Goal: Information Seeking & Learning: Learn about a topic

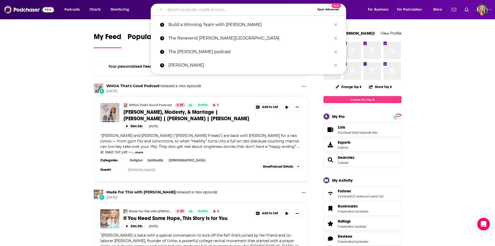
click at [194, 12] on input "Search podcasts, credits, & more..." at bounding box center [240, 9] width 150 height 8
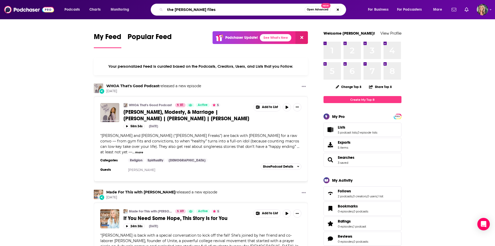
type input "the [PERSON_NAME] files"
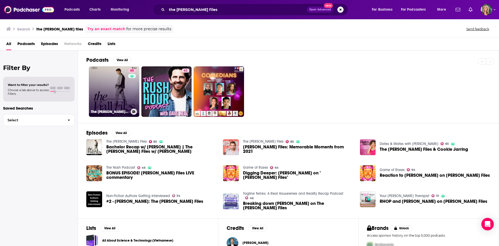
click at [116, 90] on link "85 The [PERSON_NAME] Files" at bounding box center [114, 91] width 50 height 50
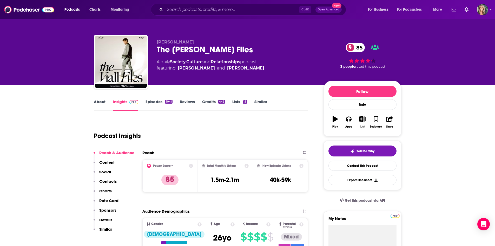
click at [227, 129] on div "Podcast Insights" at bounding box center [199, 132] width 210 height 27
click at [103, 106] on link "About" at bounding box center [100, 105] width 12 height 12
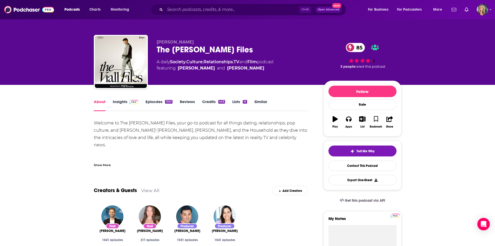
click at [100, 164] on div "Show More" at bounding box center [102, 164] width 17 height 5
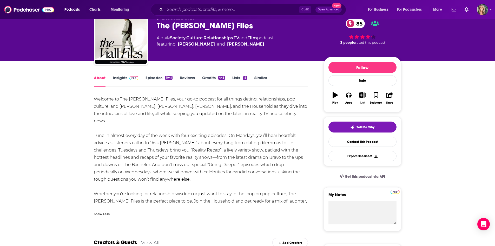
scroll to position [26, 0]
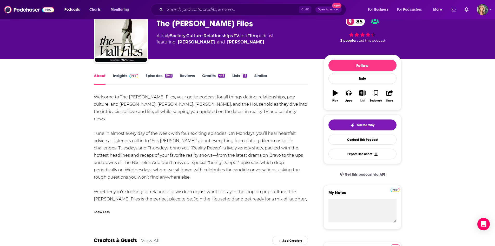
click at [297, 111] on div "Welcome to The [PERSON_NAME] Files, your go-to podcast for all things dating, r…" at bounding box center [201, 151] width 215 height 116
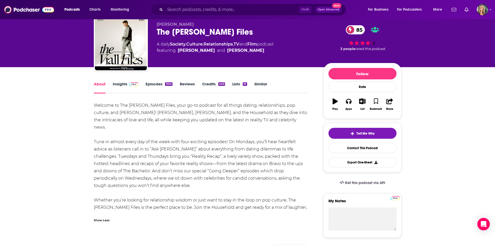
scroll to position [0, 0]
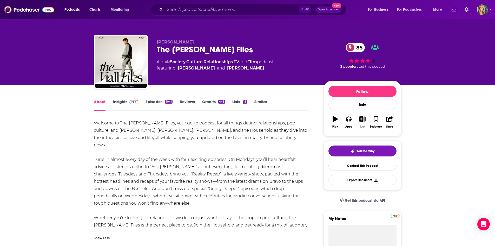
click at [121, 106] on link "Insights" at bounding box center [126, 105] width 26 height 12
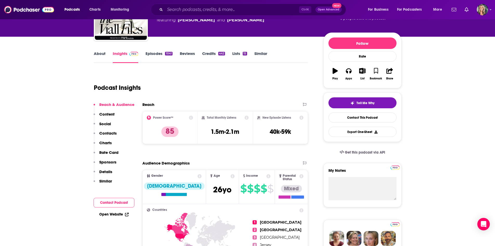
scroll to position [52, 0]
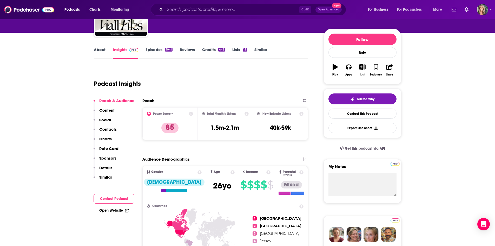
click at [237, 79] on div "Podcast Insights" at bounding box center [199, 80] width 210 height 27
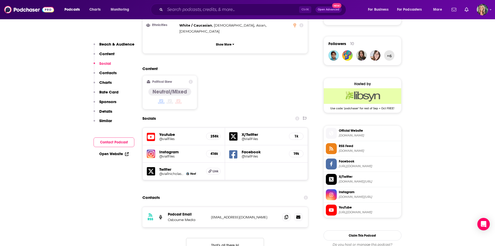
scroll to position [364, 0]
click at [164, 136] on h5 "@viallfiles" at bounding box center [180, 138] width 43 height 4
click at [169, 154] on h5 "@viallfiles" at bounding box center [180, 156] width 43 height 4
click at [255, 154] on h5 "@ViallFiles" at bounding box center [263, 156] width 43 height 4
click at [263, 66] on div "Content Political Skew Neutral/Mixed" at bounding box center [225, 89] width 166 height 47
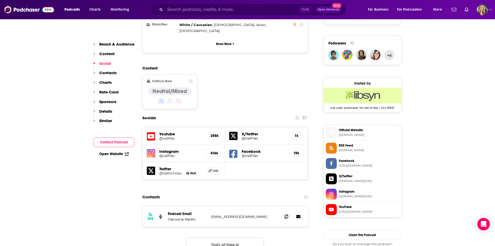
click at [164, 171] on h5 "@viallnicholas28" at bounding box center [171, 173] width 25 height 4
